Goal: Information Seeking & Learning: Learn about a topic

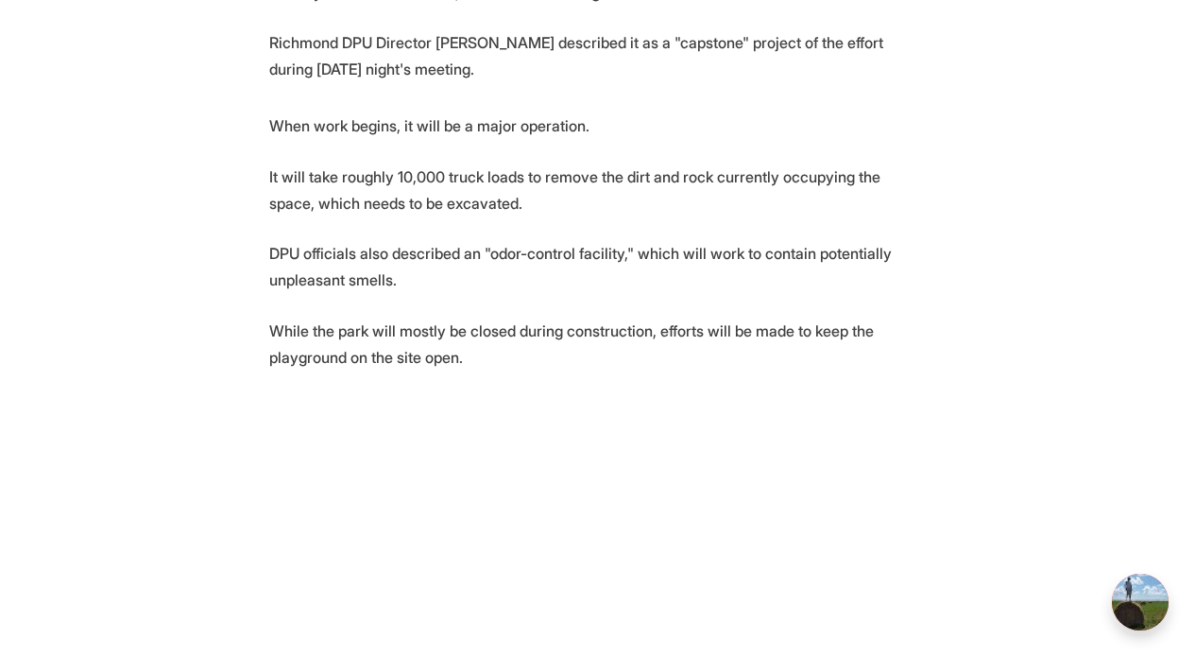
scroll to position [1614, 0]
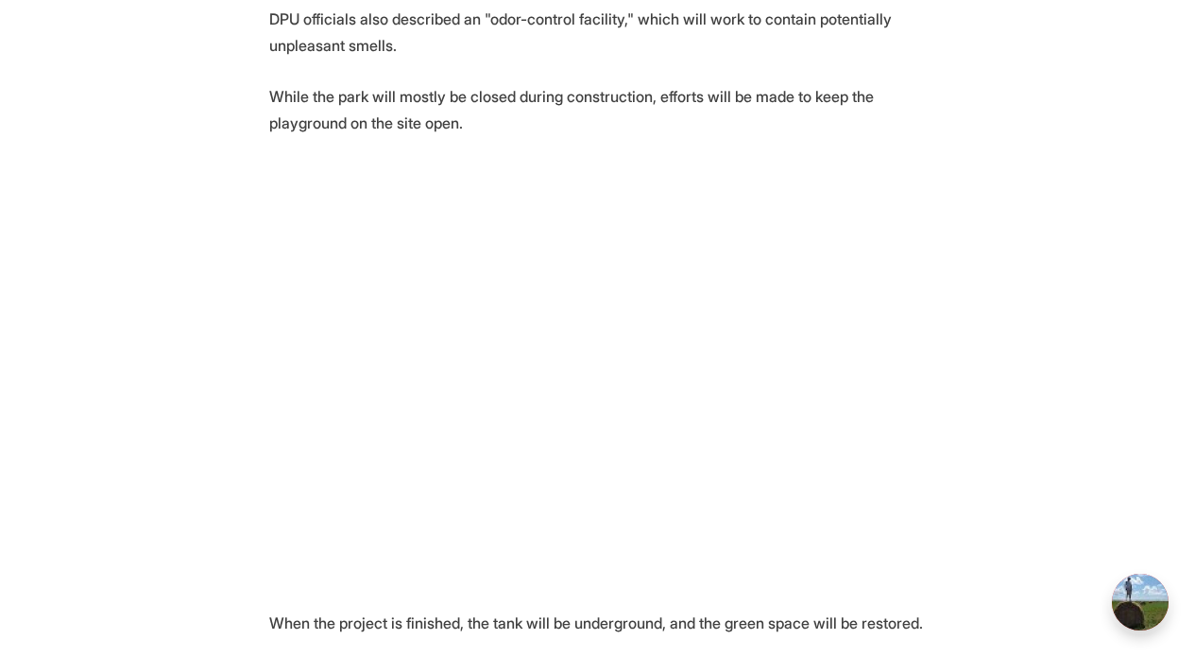
scroll to position [1760, 0]
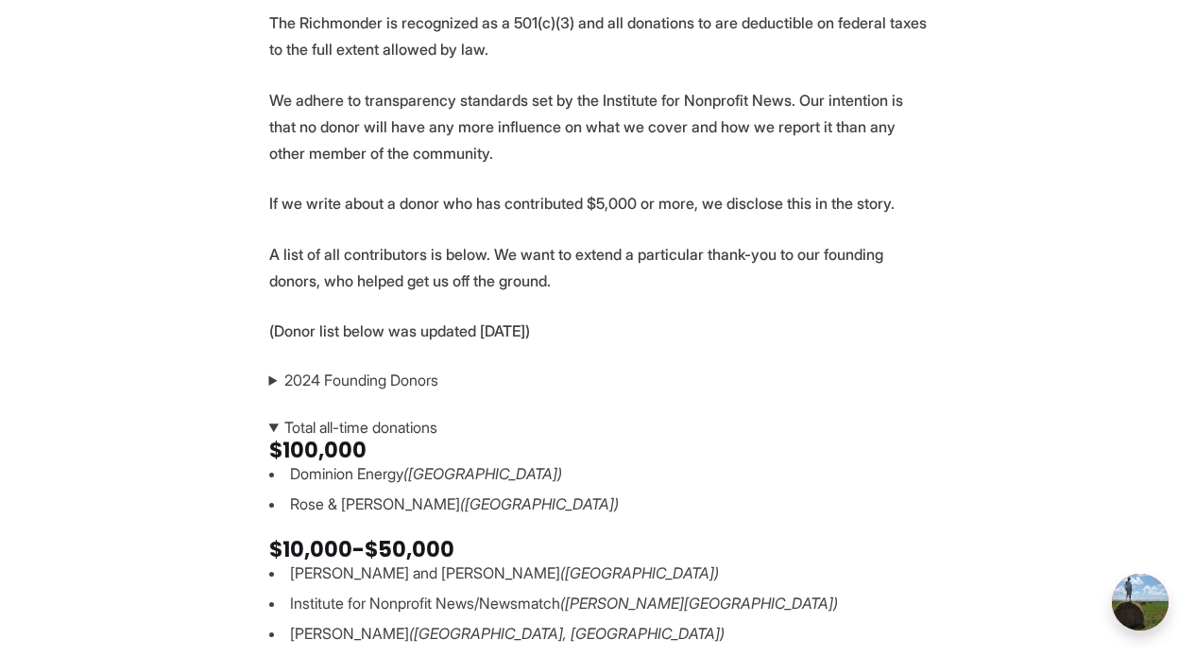
scroll to position [287, 0]
